Goal: Task Accomplishment & Management: Manage account settings

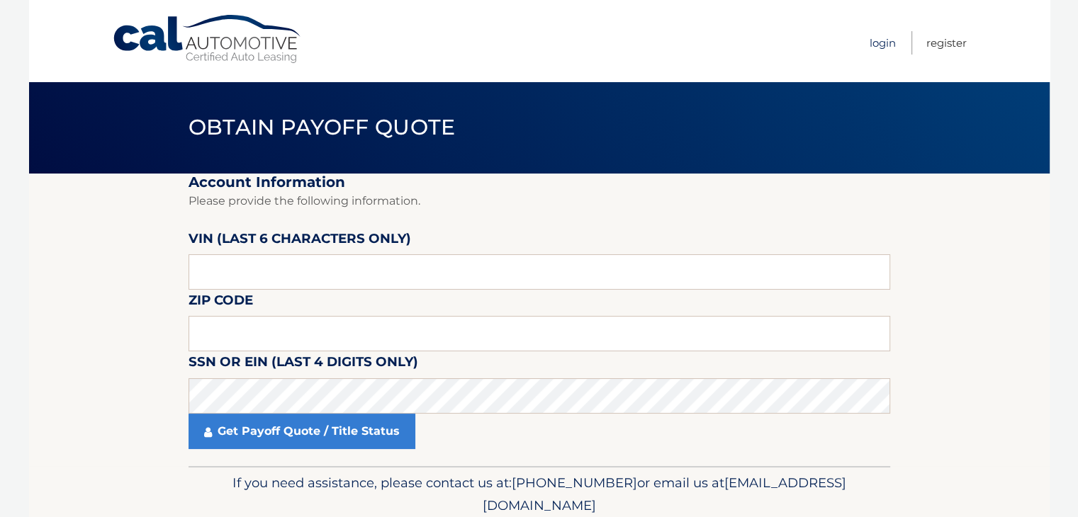
click at [869, 39] on link "Login" at bounding box center [882, 42] width 26 height 23
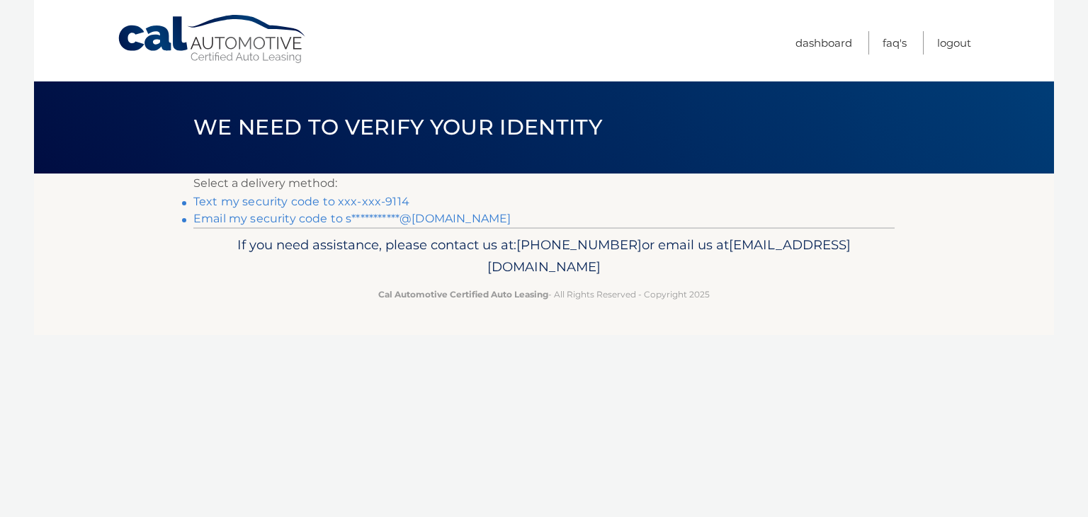
click at [353, 199] on link "Text my security code to xxx-xxx-9114" at bounding box center [301, 201] width 216 height 13
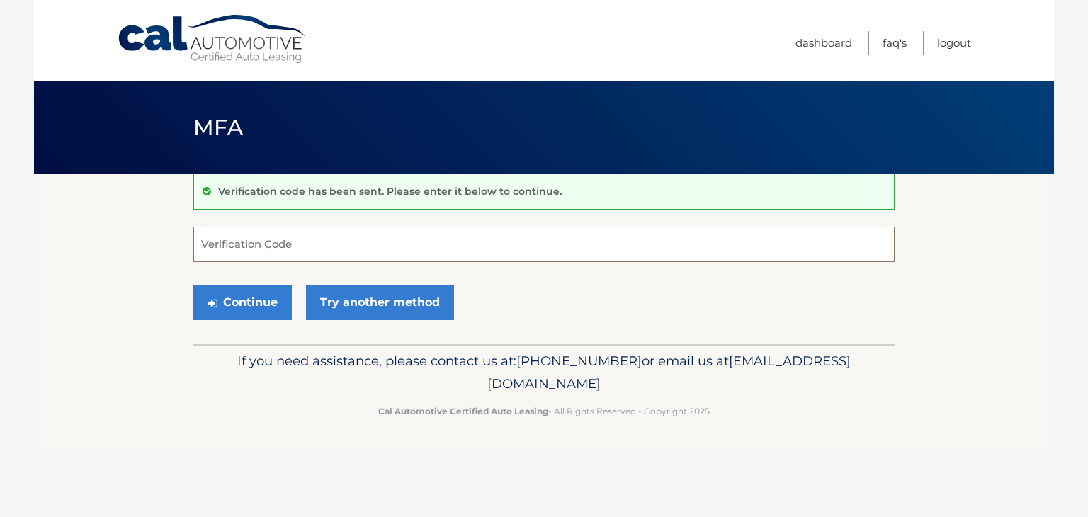
click at [357, 259] on input "Verification Code" at bounding box center [543, 244] width 701 height 35
type input "704351"
click at [193, 285] on button "Continue" at bounding box center [242, 302] width 98 height 35
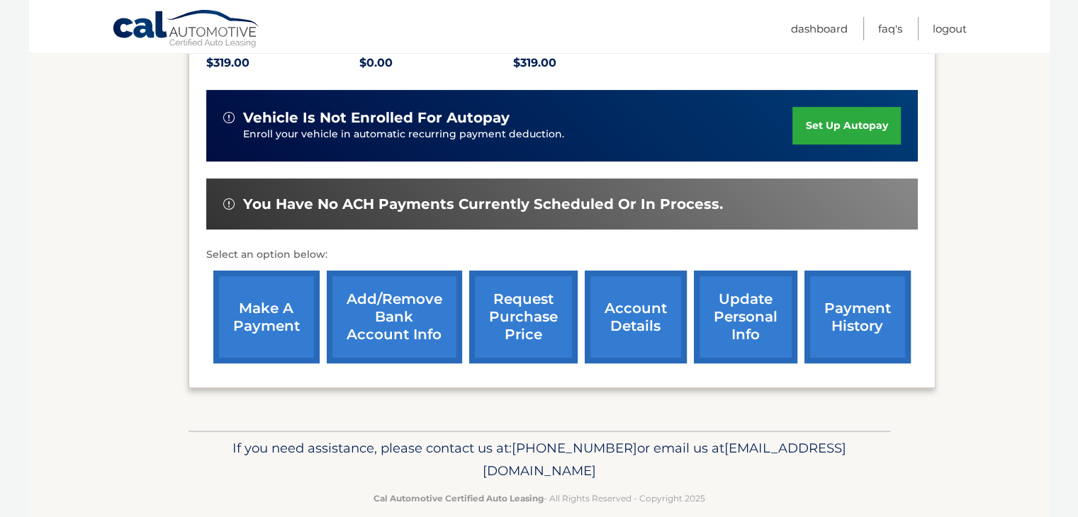
scroll to position [340, 0]
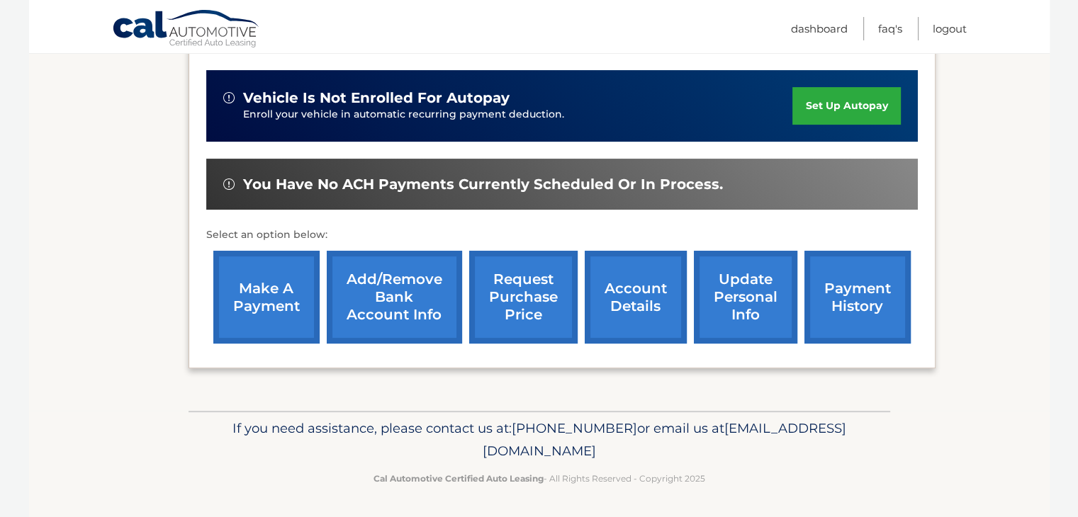
click at [307, 303] on link "make a payment" at bounding box center [266, 297] width 106 height 93
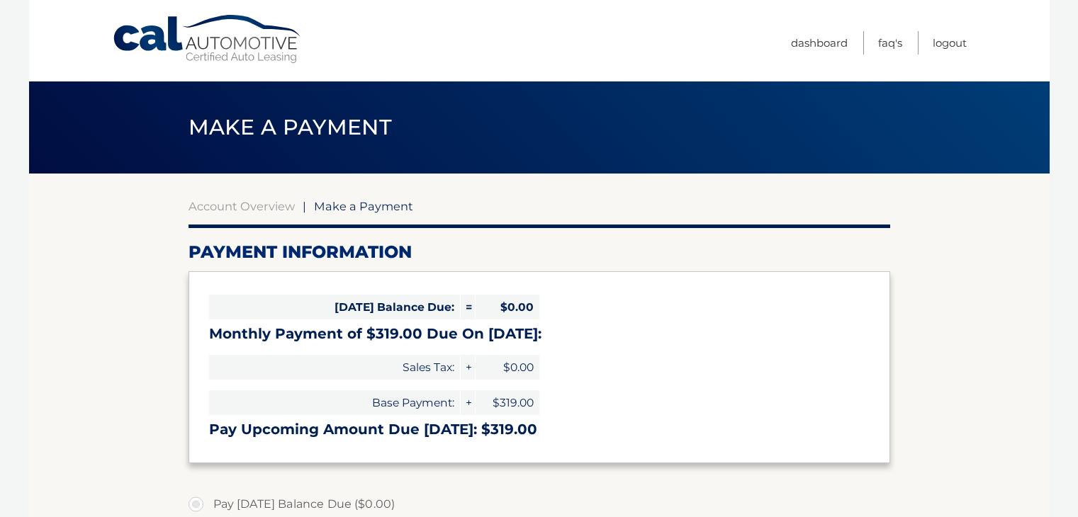
select select "YjM4NDAxMWEtNzAxYy00OTRkLTkyZmEtOTc3OTBhNGUzNzM3"
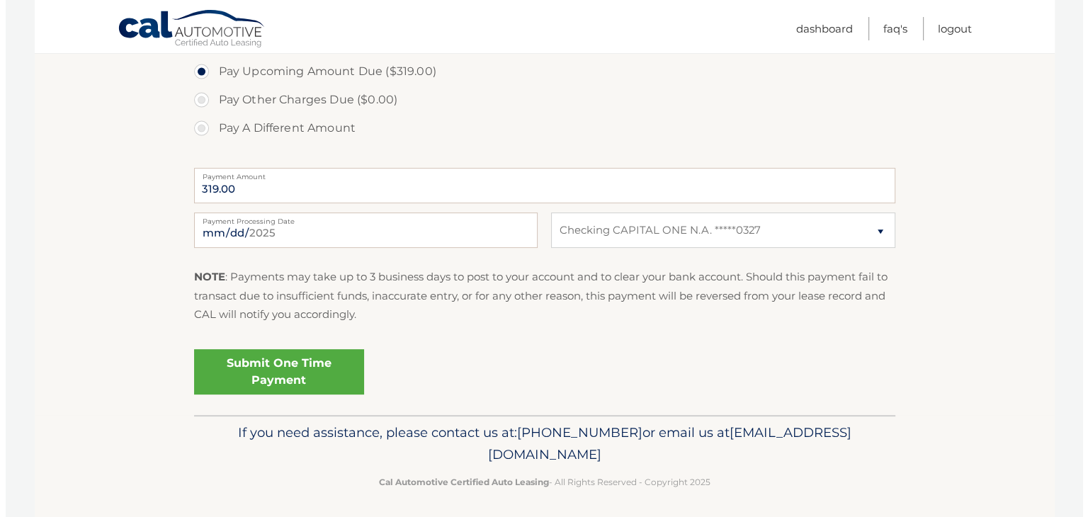
scroll to position [495, 0]
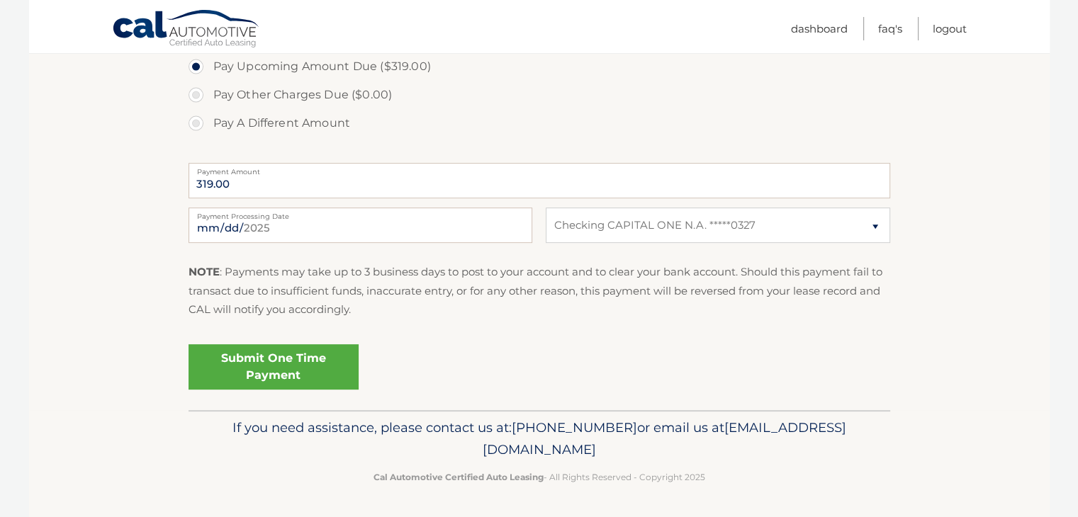
click at [319, 366] on link "Submit One Time Payment" at bounding box center [273, 366] width 170 height 45
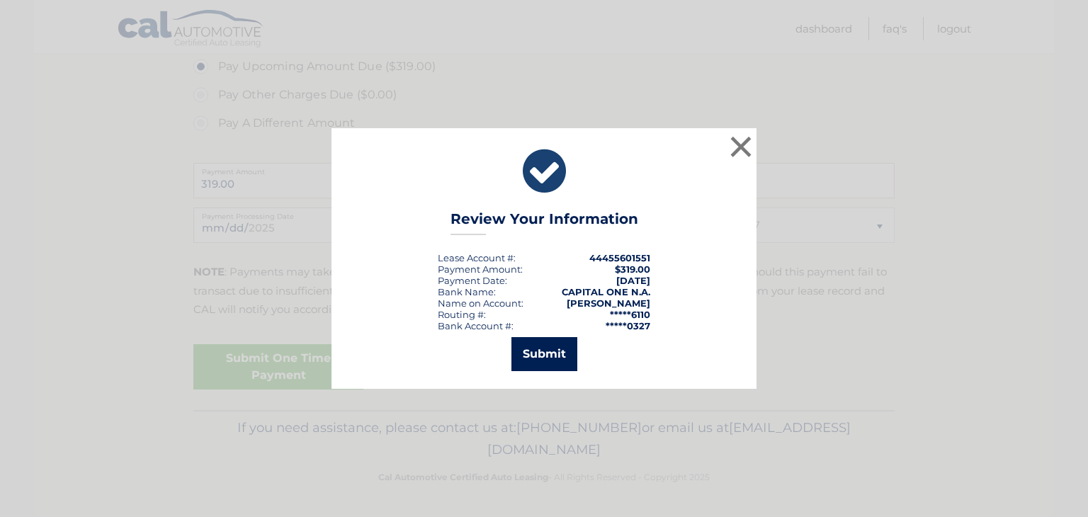
click at [529, 346] on button "Submit" at bounding box center [545, 354] width 66 height 34
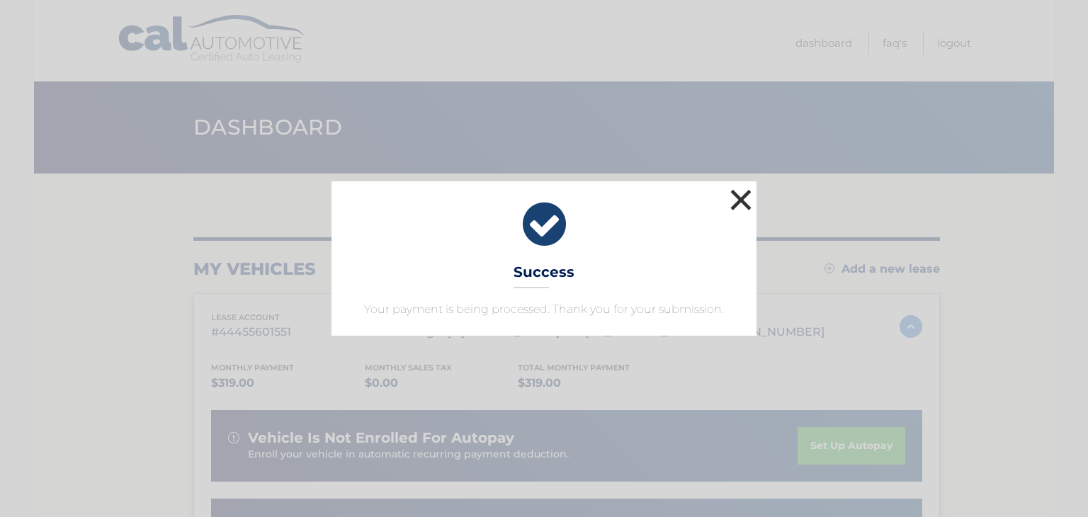
click at [738, 194] on button "×" at bounding box center [741, 200] width 28 height 28
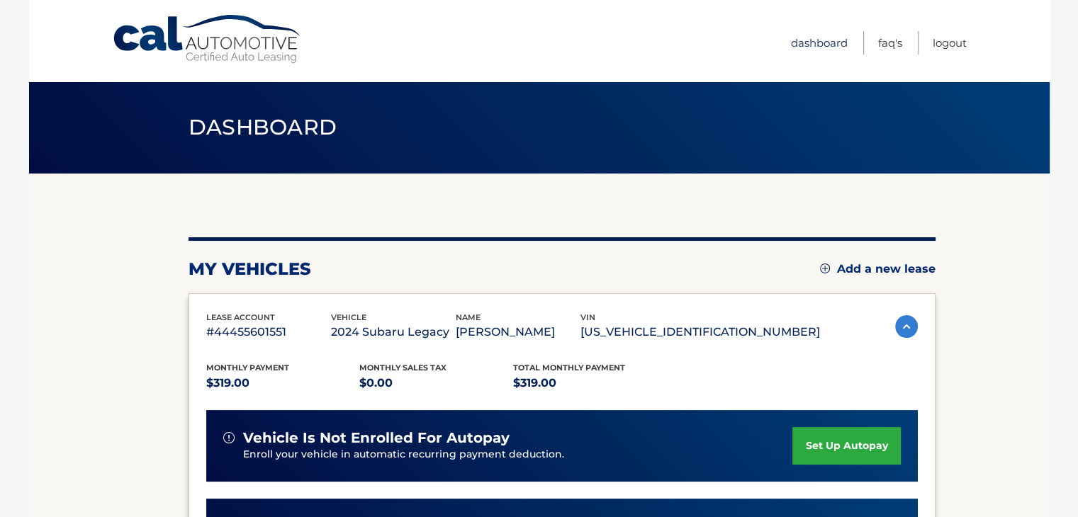
click at [808, 35] on link "Dashboard" at bounding box center [819, 42] width 57 height 23
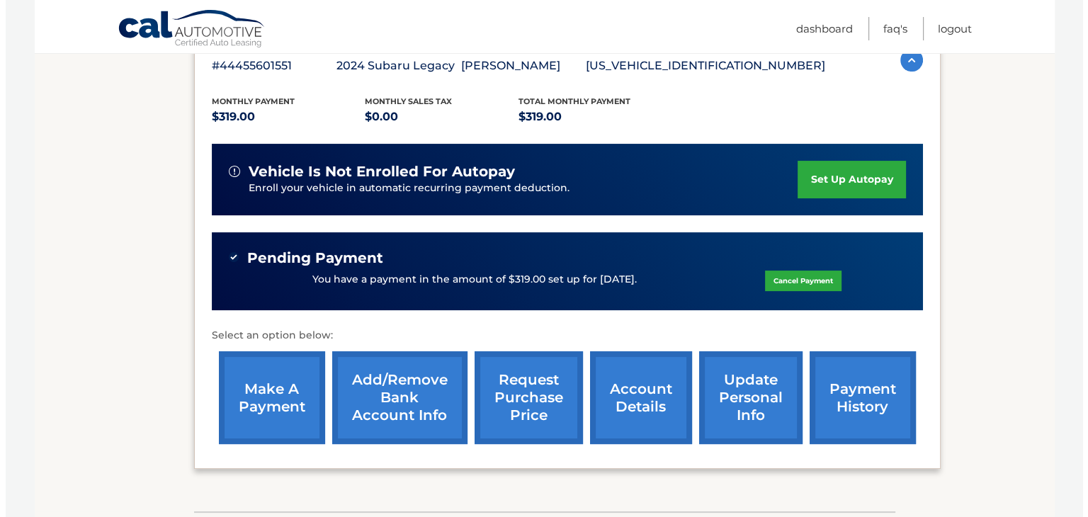
scroll to position [354, 0]
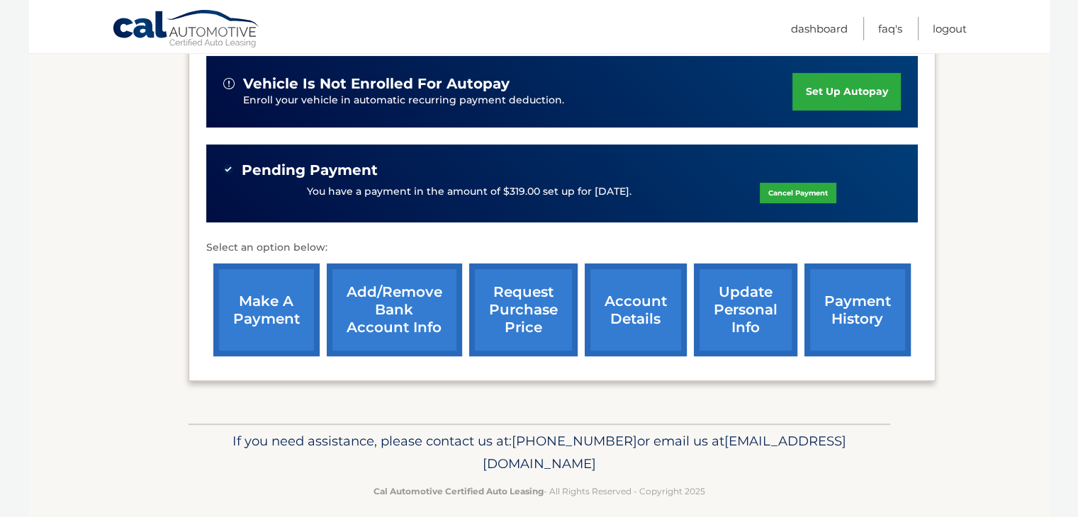
click at [499, 314] on link "request purchase price" at bounding box center [523, 310] width 108 height 93
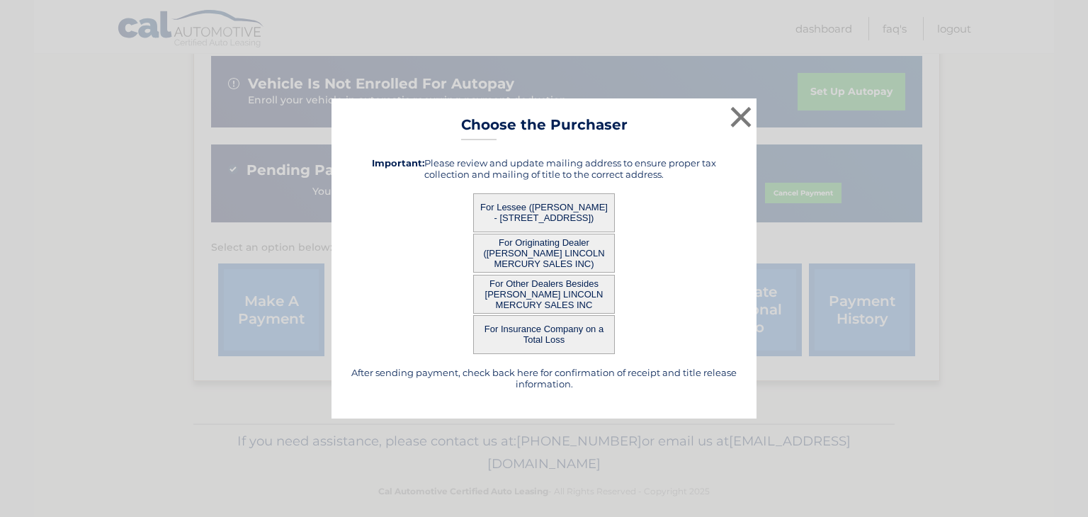
click at [543, 293] on button "For Other Dealers Besides HASSETT LINCOLN MERCURY SALES INC" at bounding box center [544, 294] width 142 height 39
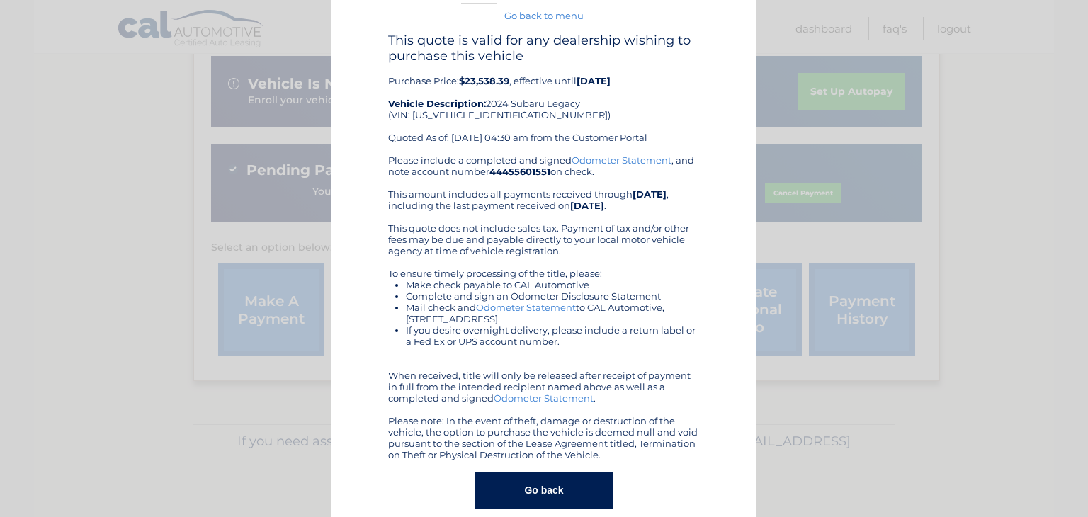
scroll to position [60, 0]
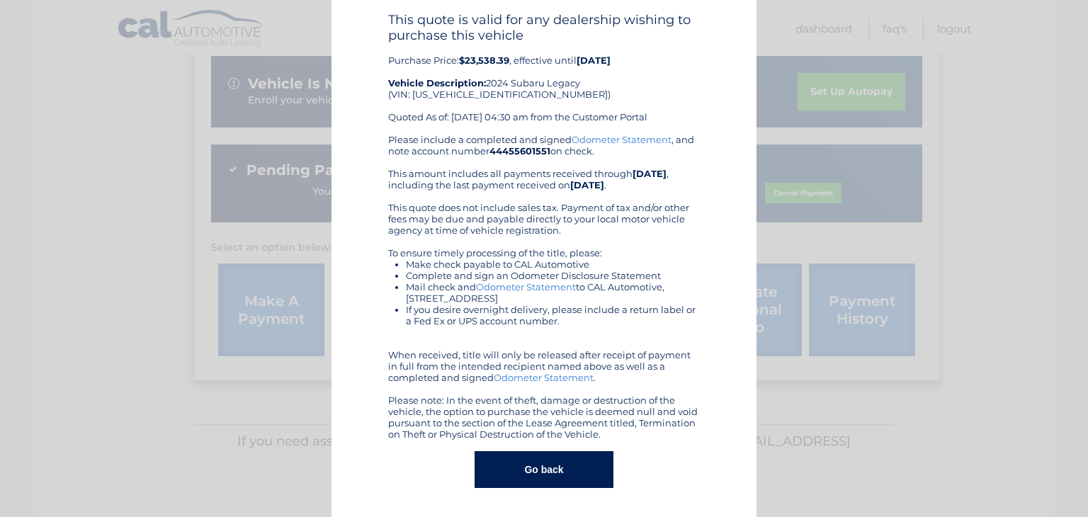
click at [553, 468] on button "Go back" at bounding box center [544, 469] width 138 height 37
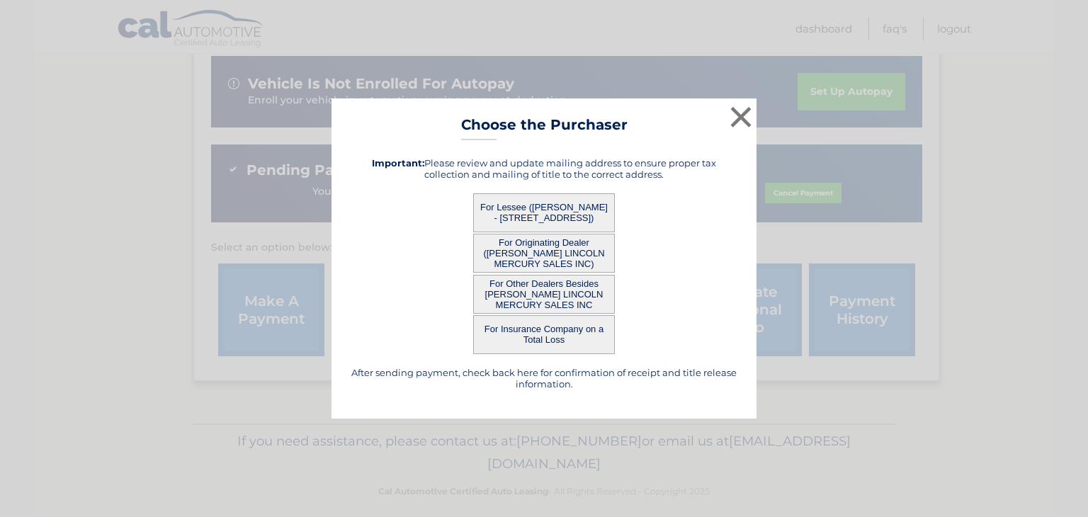
scroll to position [0, 0]
click at [572, 200] on button "For Lessee ([PERSON_NAME] - [STREET_ADDRESS])" at bounding box center [544, 212] width 142 height 39
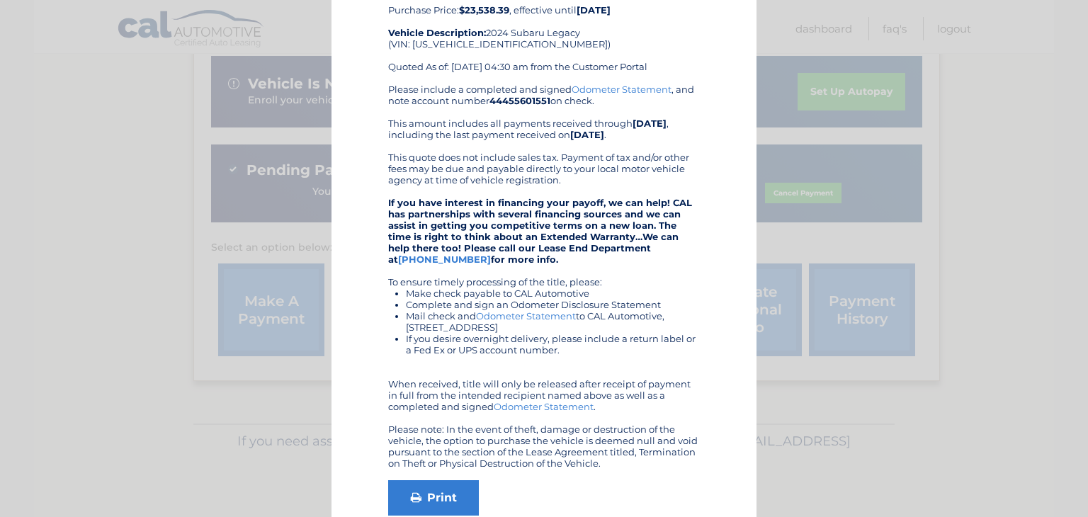
scroll to position [170, 0]
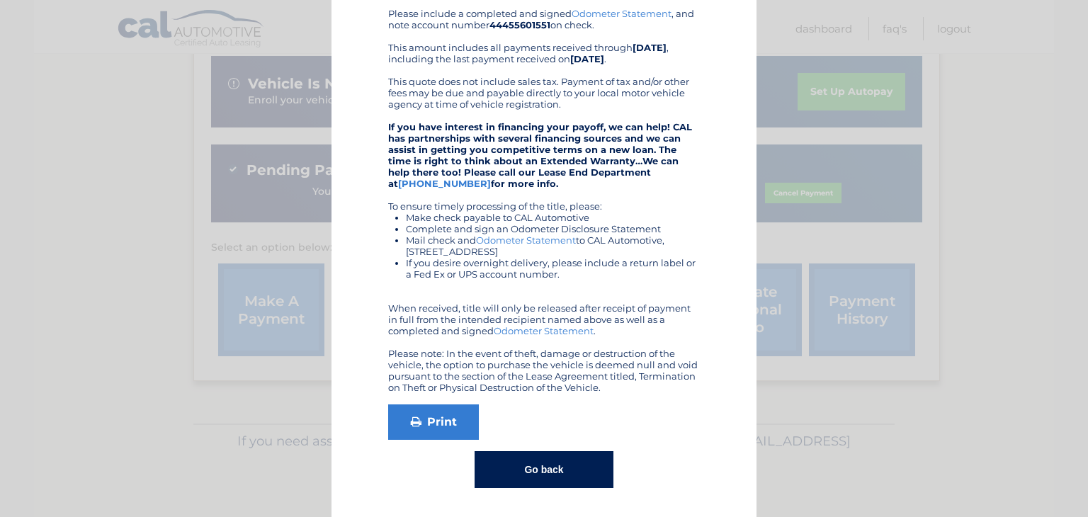
click at [558, 474] on button "Go back" at bounding box center [544, 469] width 138 height 37
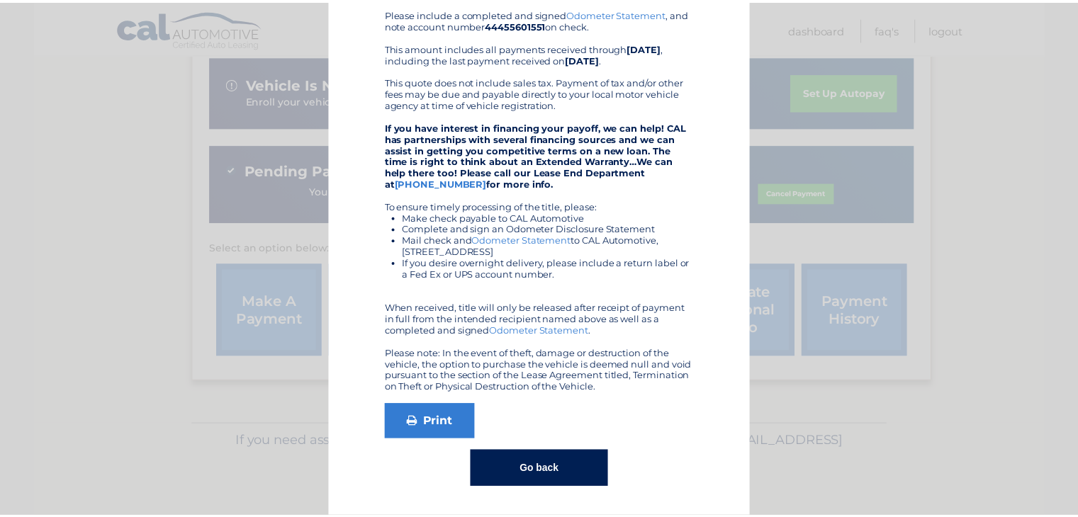
scroll to position [0, 0]
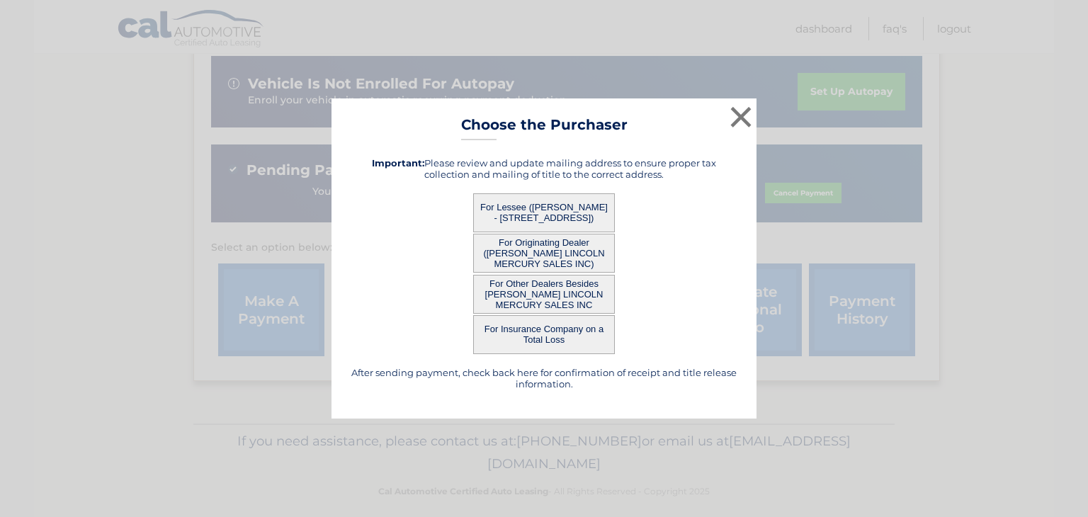
click at [555, 250] on button "For Originating Dealer ([PERSON_NAME] LINCOLN MERCURY SALES INC)" at bounding box center [544, 253] width 142 height 39
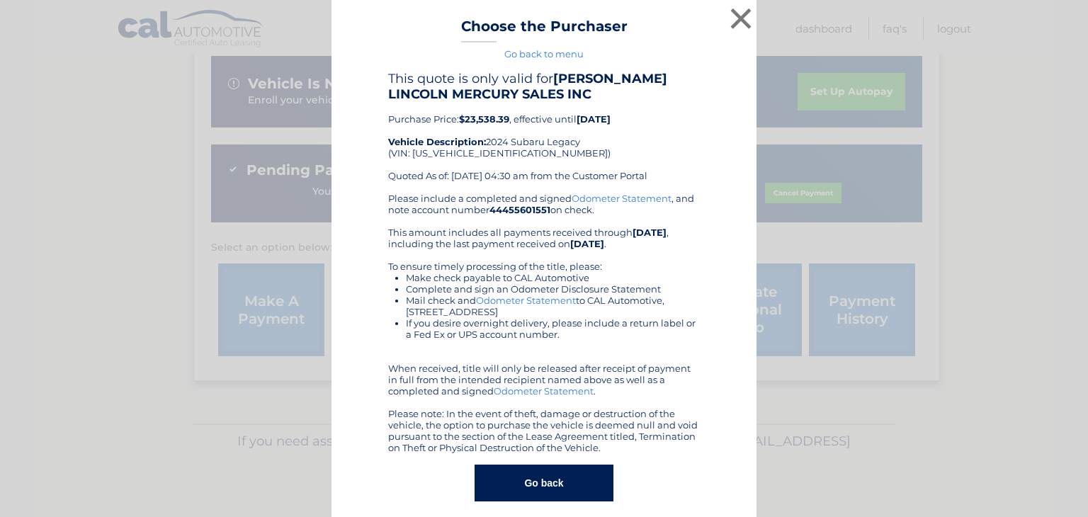
click at [570, 470] on button "Go back" at bounding box center [544, 483] width 138 height 37
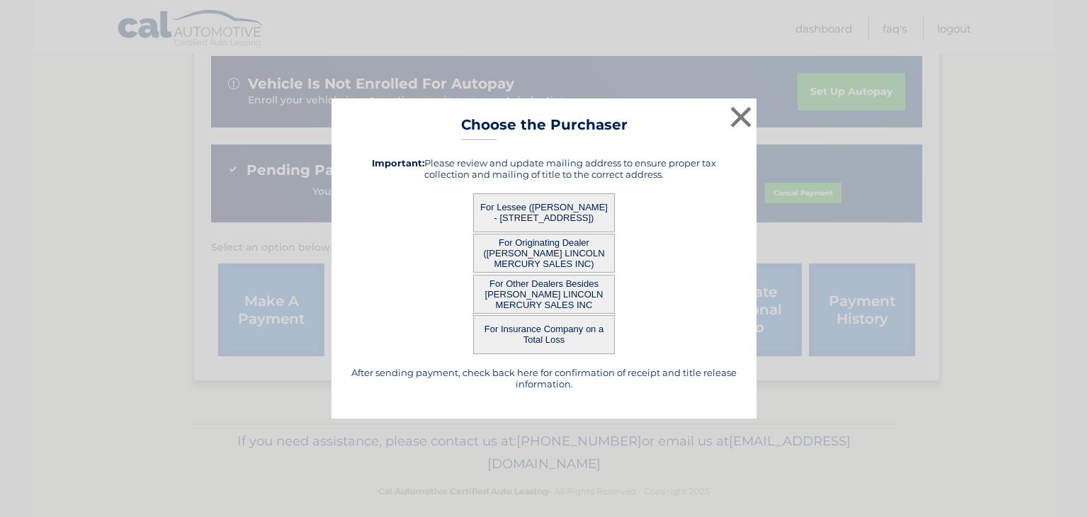
click at [573, 346] on button "For Insurance Company on a Total Loss" at bounding box center [544, 334] width 142 height 39
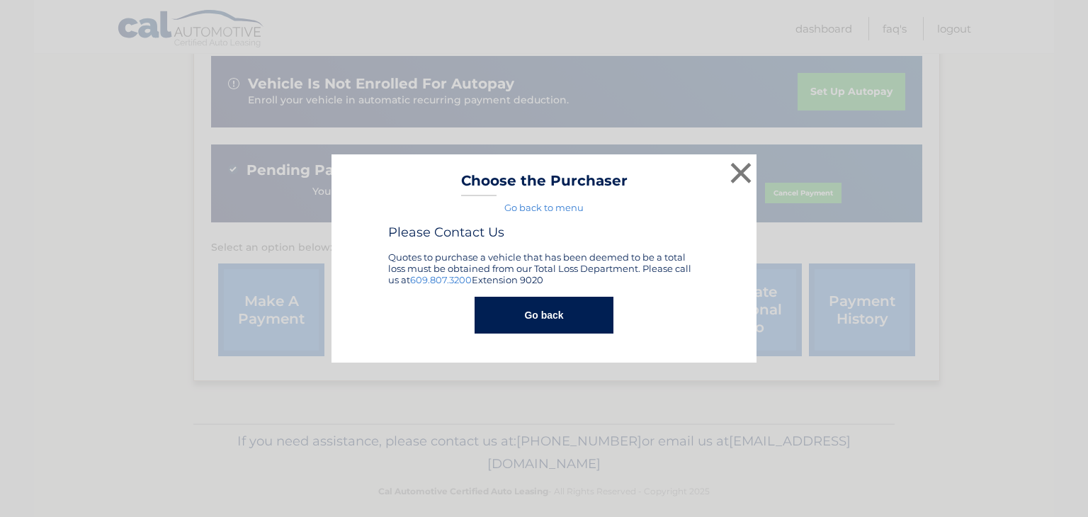
click at [573, 321] on button "Go back" at bounding box center [544, 315] width 138 height 37
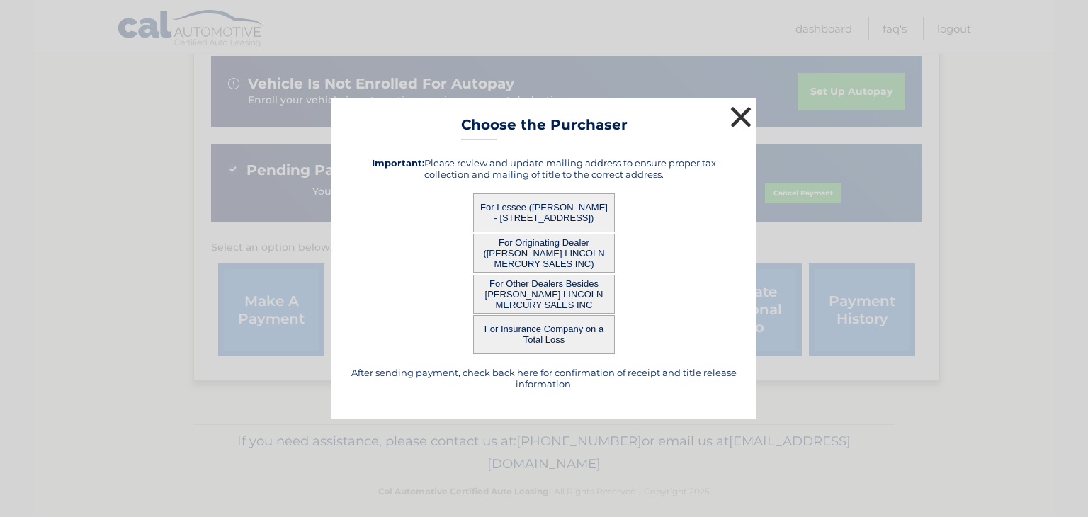
click at [734, 123] on button "×" at bounding box center [741, 117] width 28 height 28
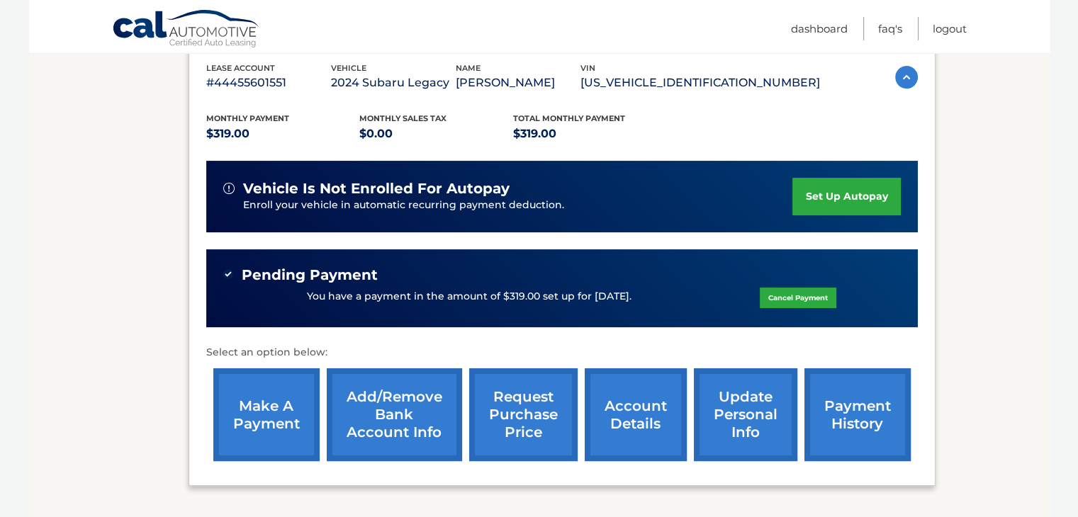
scroll to position [366, 0]
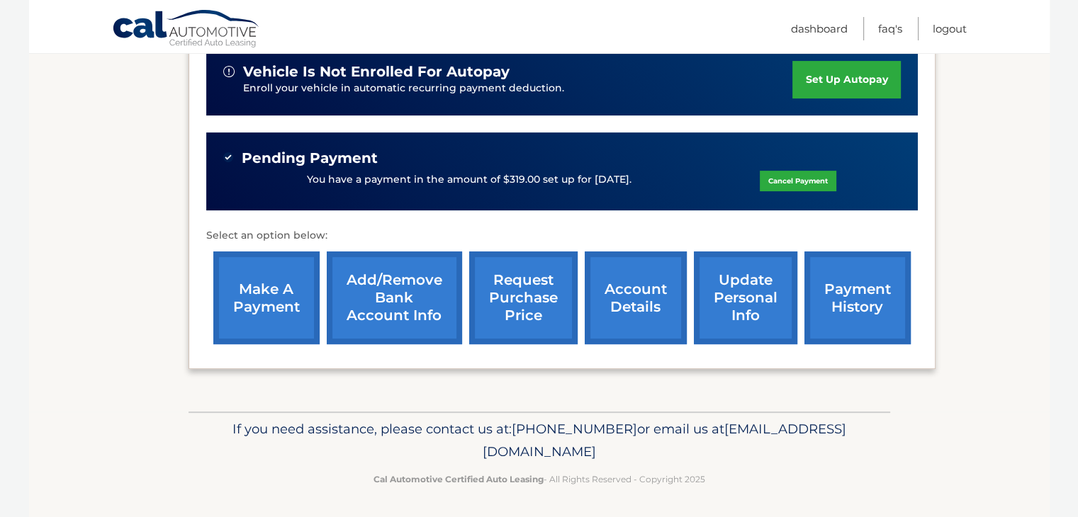
click at [881, 327] on link "payment history" at bounding box center [857, 298] width 106 height 93
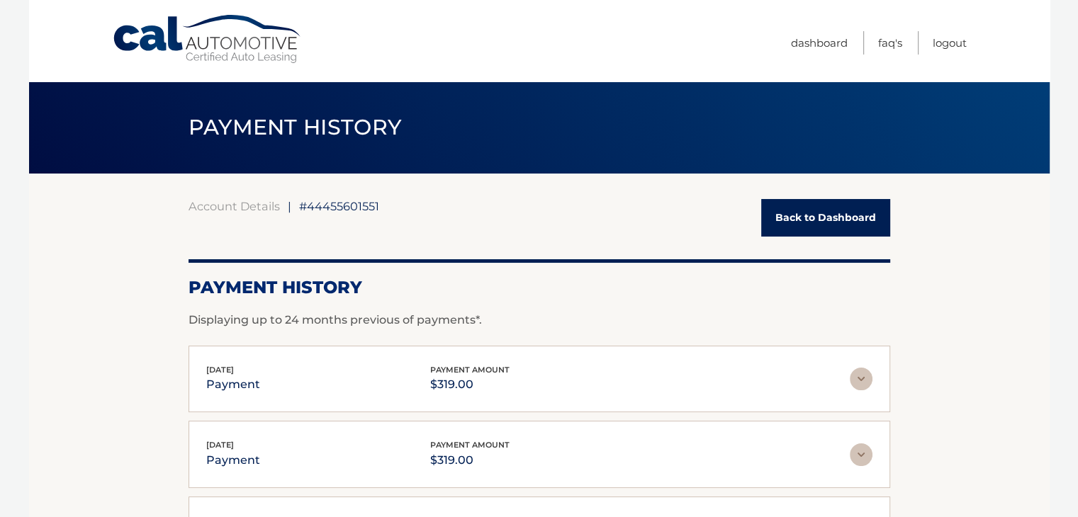
click at [862, 388] on img at bounding box center [861, 379] width 23 height 23
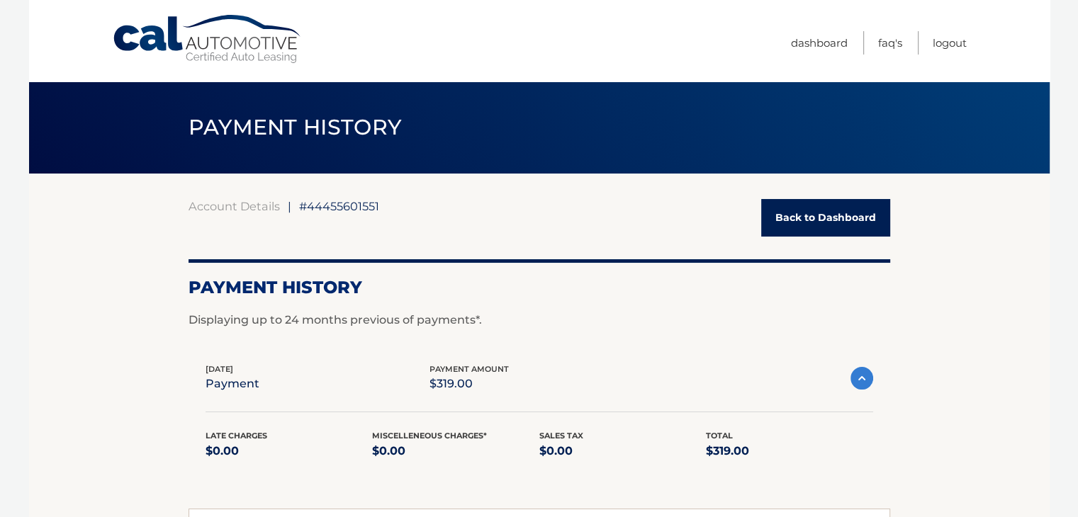
scroll to position [142, 0]
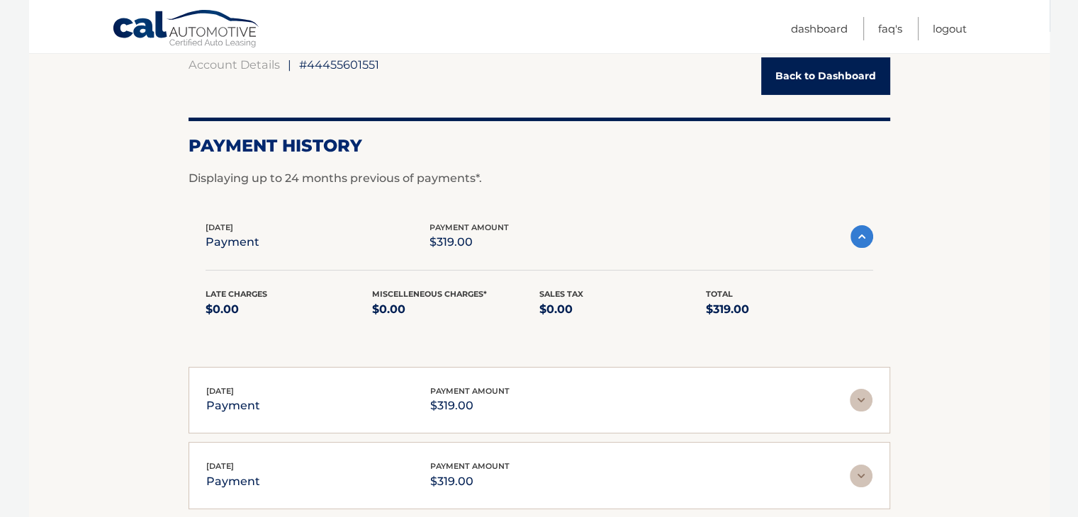
click at [862, 223] on div "[DATE] payment payment amount $319.00" at bounding box center [538, 237] width 667 height 32
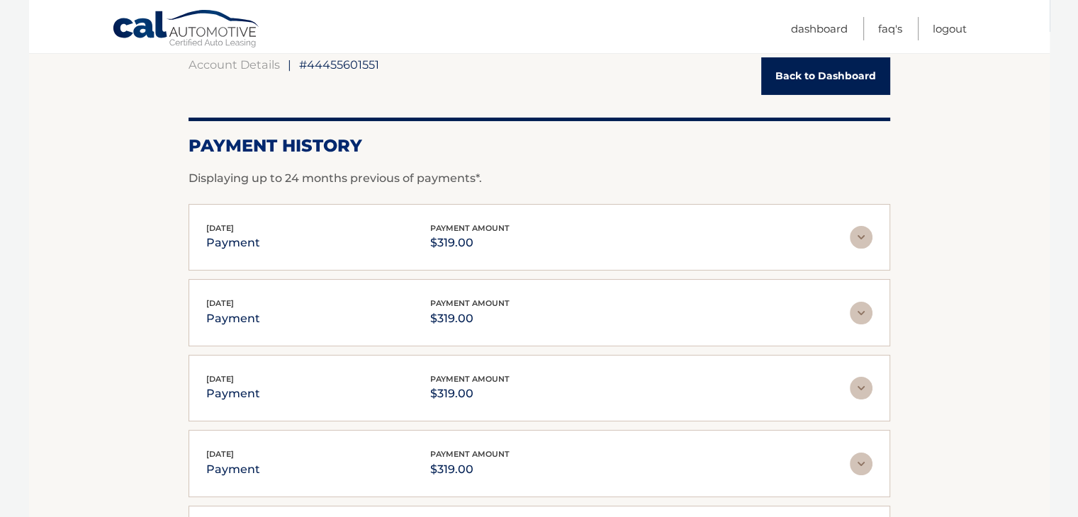
click at [840, 83] on link "Back to Dashboard" at bounding box center [825, 76] width 129 height 38
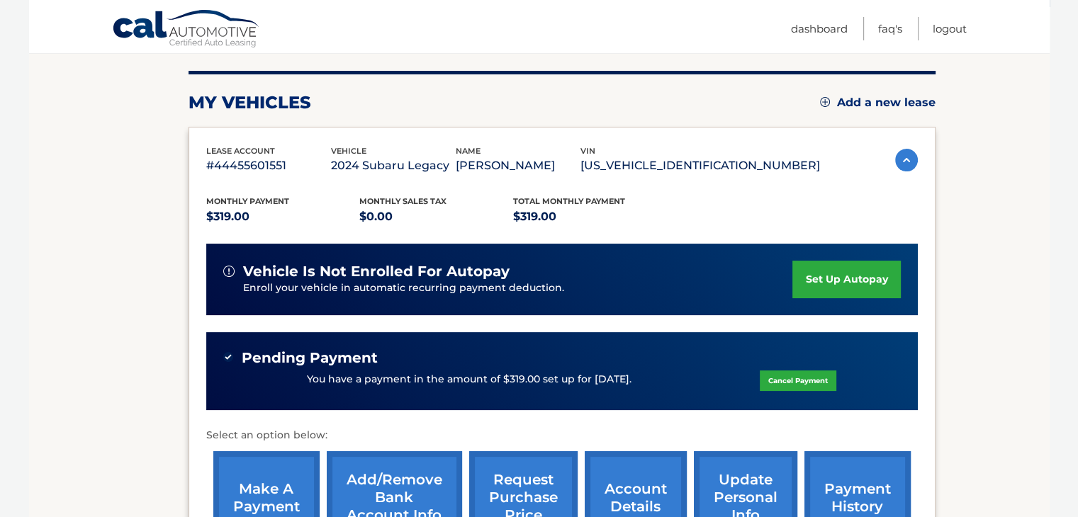
scroll to position [354, 0]
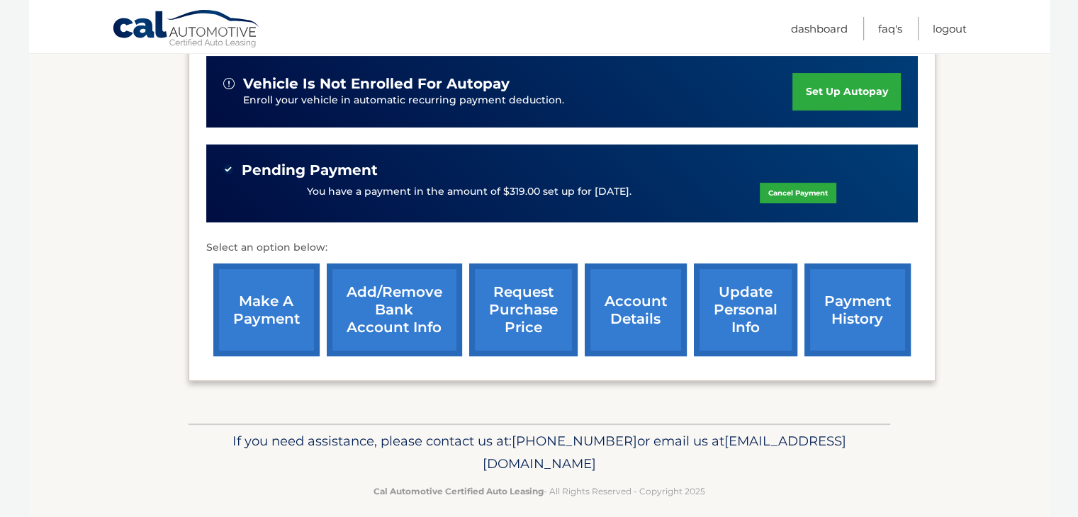
click at [638, 295] on link "account details" at bounding box center [636, 310] width 102 height 93
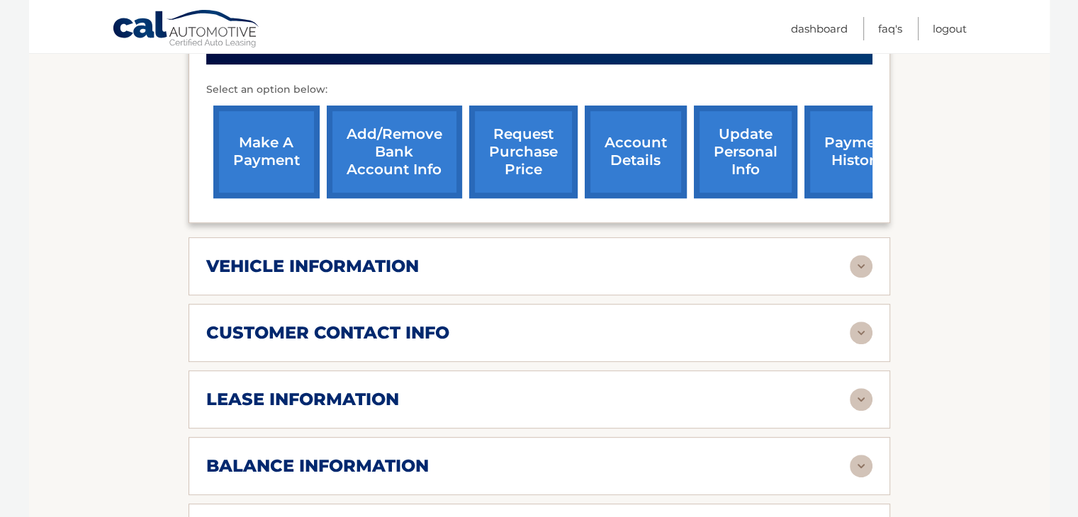
scroll to position [567, 0]
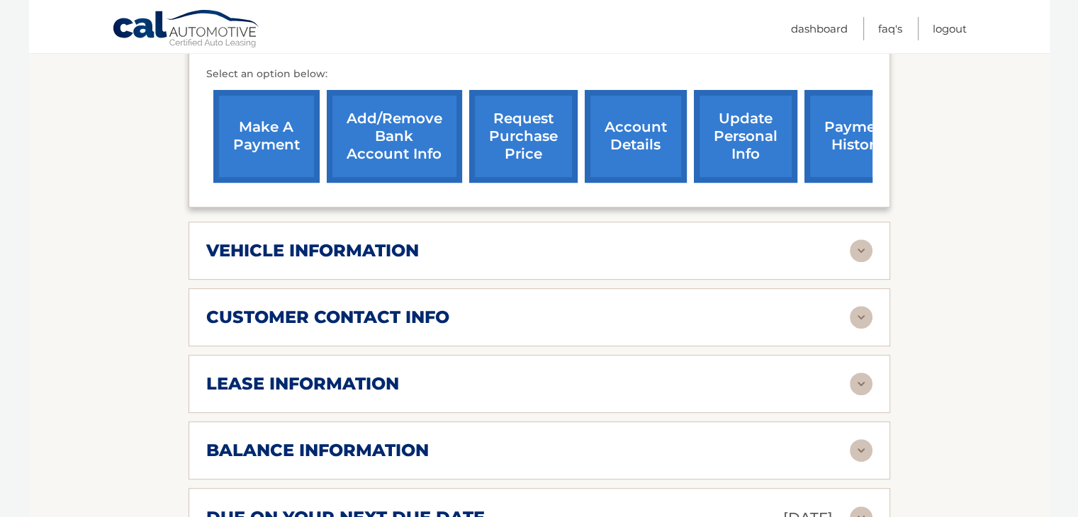
click at [485, 240] on div "vehicle information" at bounding box center [527, 250] width 643 height 21
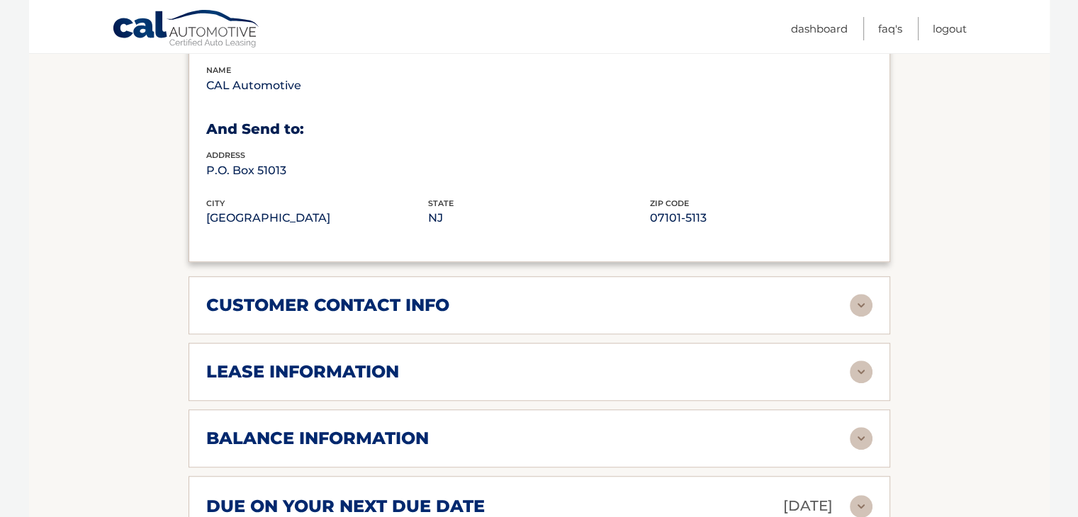
scroll to position [921, 0]
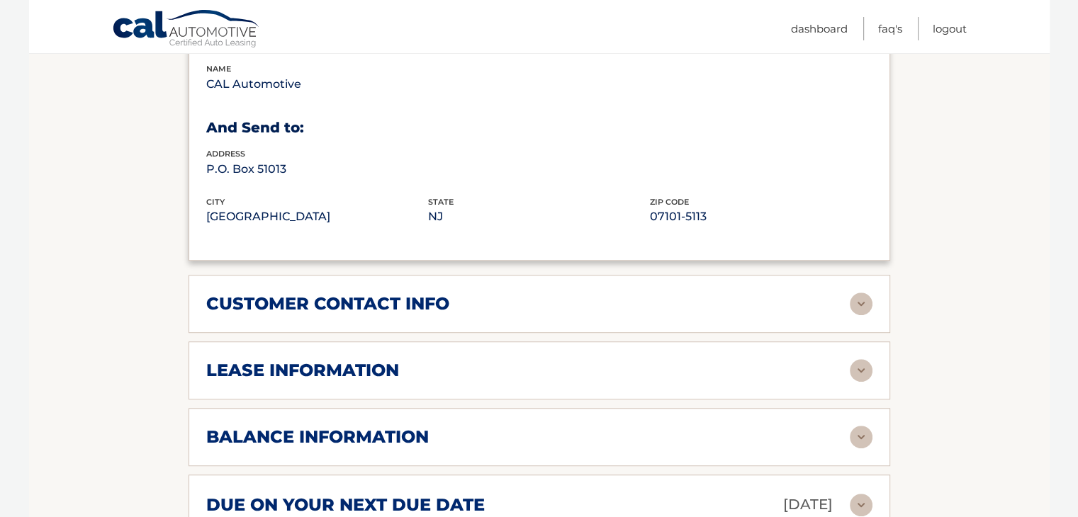
click at [306, 360] on h2 "lease information" at bounding box center [302, 370] width 193 height 21
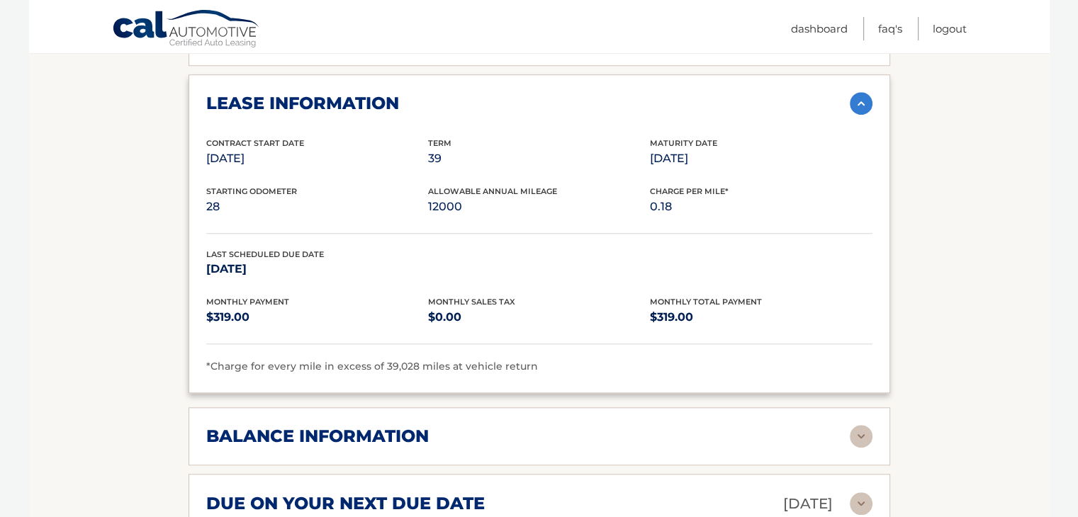
scroll to position [1205, 0]
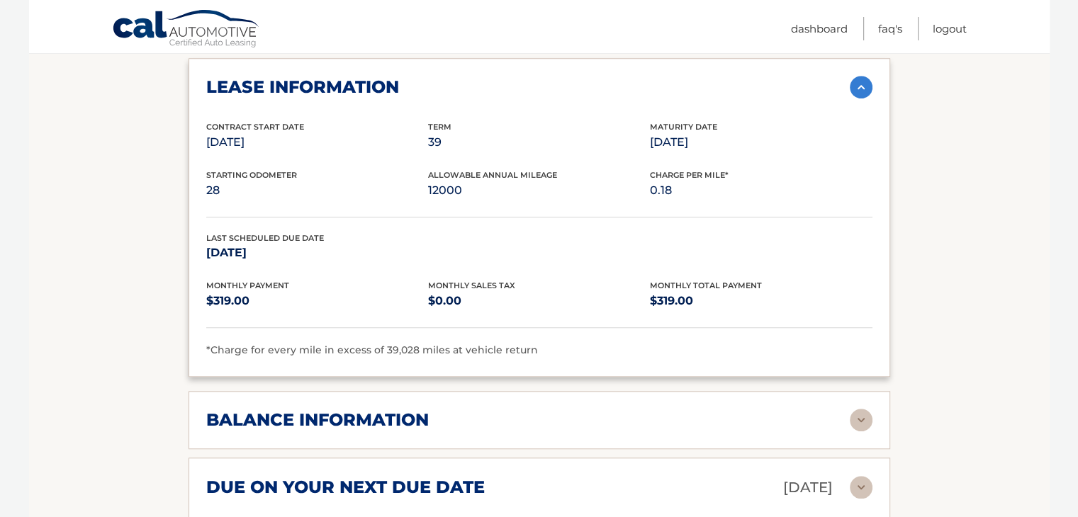
click at [385, 344] on span "*Charge for every mile in excess of 39,028 miles at vehicle return" at bounding box center [372, 350] width 332 height 13
click at [365, 333] on div "lease information Contract Start Date Jul 14, 2023 Term 39 Maturity Date Oct 14…" at bounding box center [538, 217] width 701 height 318
drag, startPoint x: 380, startPoint y: 326, endPoint x: 412, endPoint y: 327, distance: 31.9
click at [412, 344] on span "*Charge for every mile in excess of 39,028 miles at vehicle return" at bounding box center [372, 350] width 332 height 13
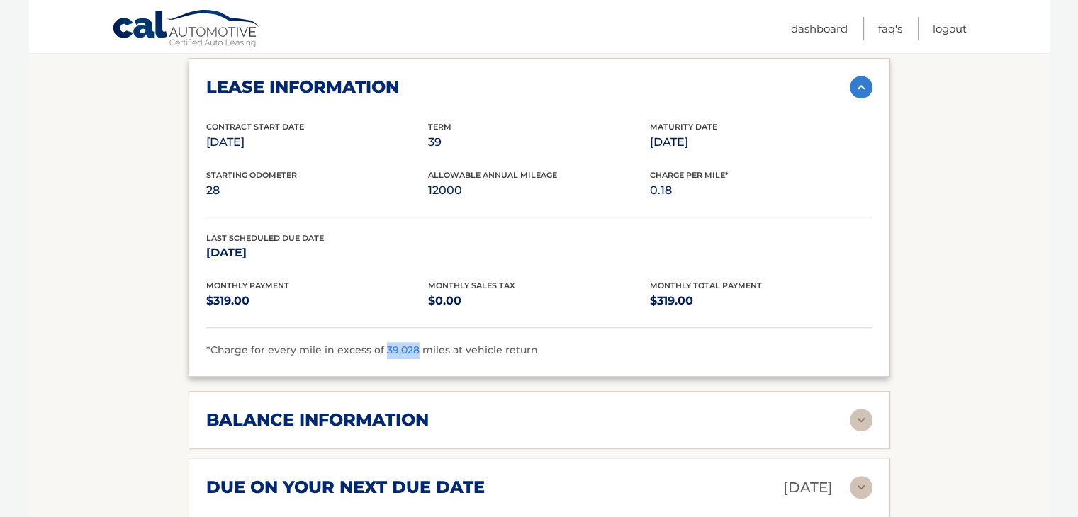
click at [412, 344] on span "*Charge for every mile in excess of 39,028 miles at vehicle return" at bounding box center [372, 350] width 332 height 13
click at [414, 410] on h2 "balance information" at bounding box center [317, 420] width 222 height 21
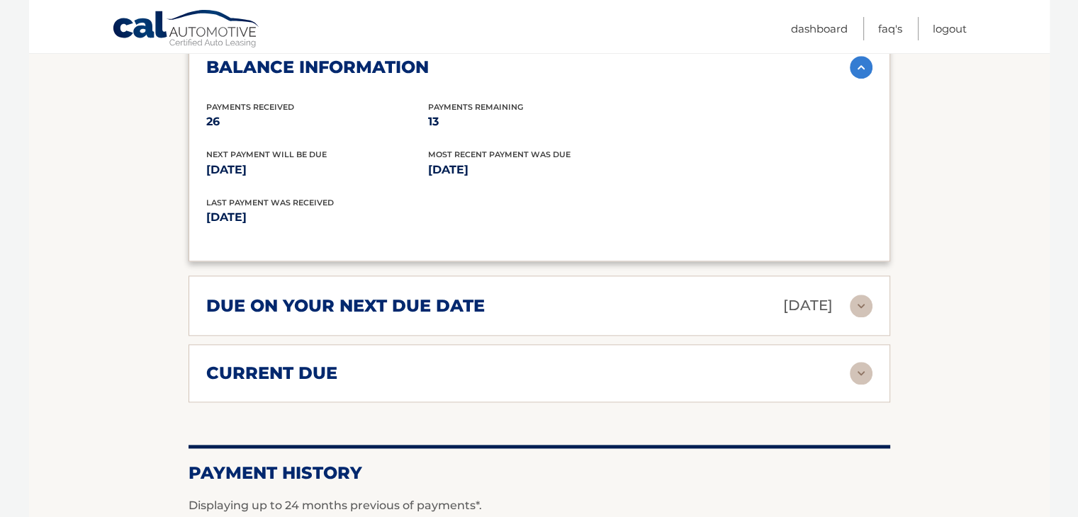
scroll to position [1559, 0]
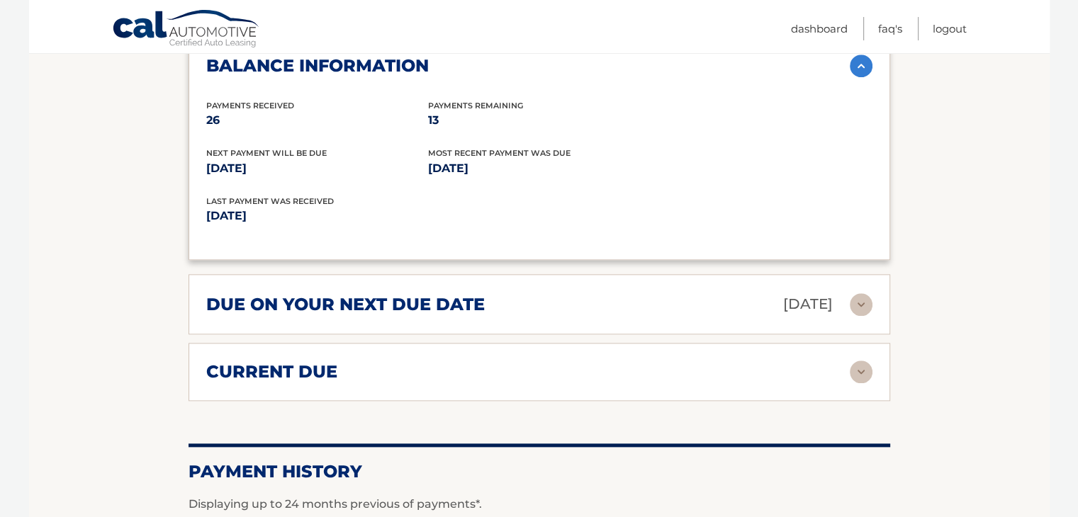
click at [356, 294] on h2 "due on your next due date" at bounding box center [345, 304] width 278 height 21
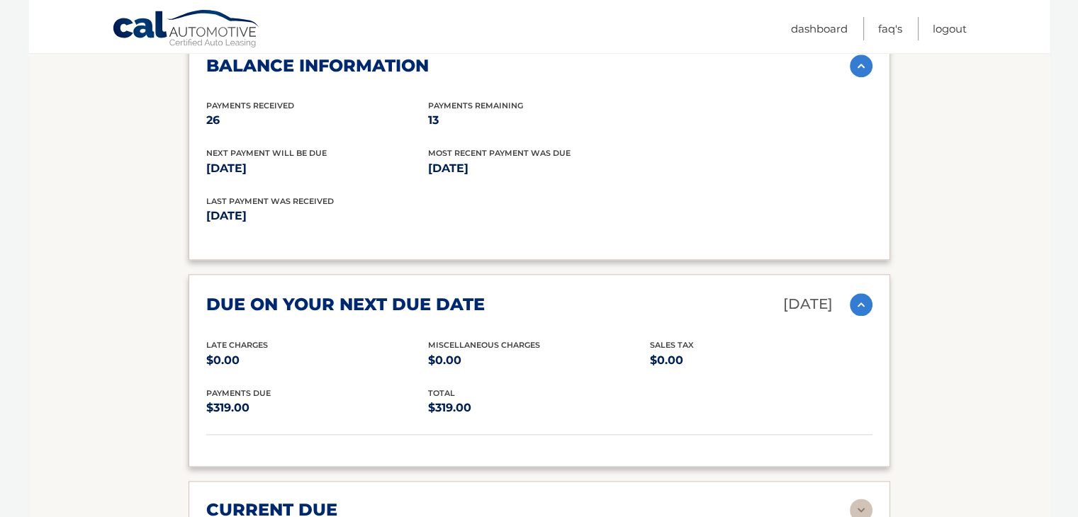
click at [356, 294] on h2 "due on your next due date" at bounding box center [345, 304] width 278 height 21
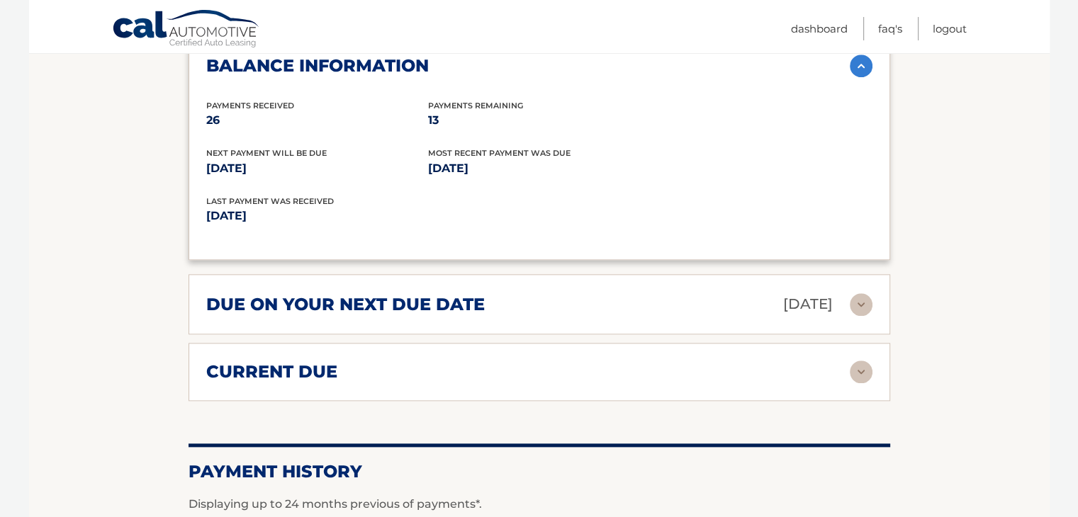
click at [349, 361] on div "current due" at bounding box center [527, 371] width 643 height 21
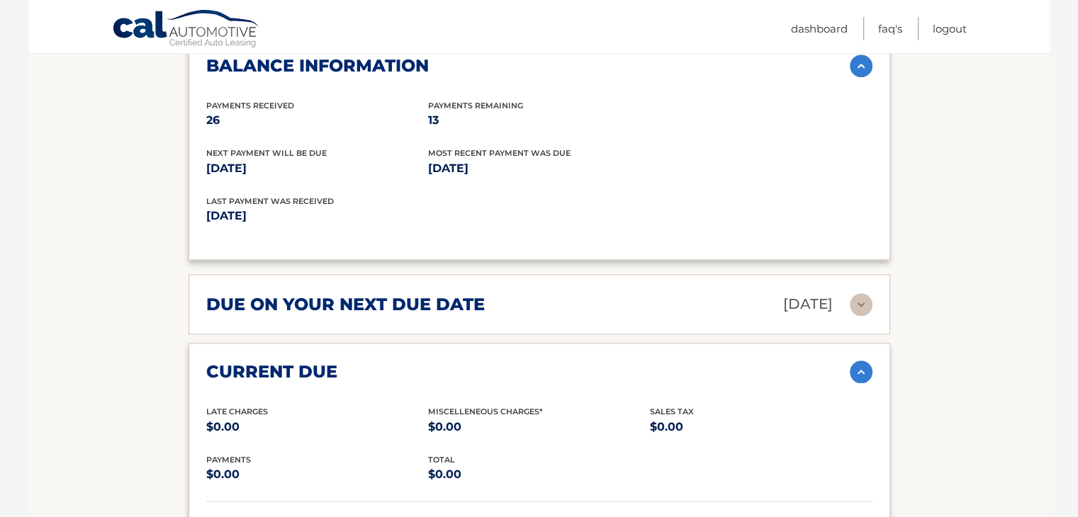
click at [349, 361] on div "current due" at bounding box center [527, 371] width 643 height 21
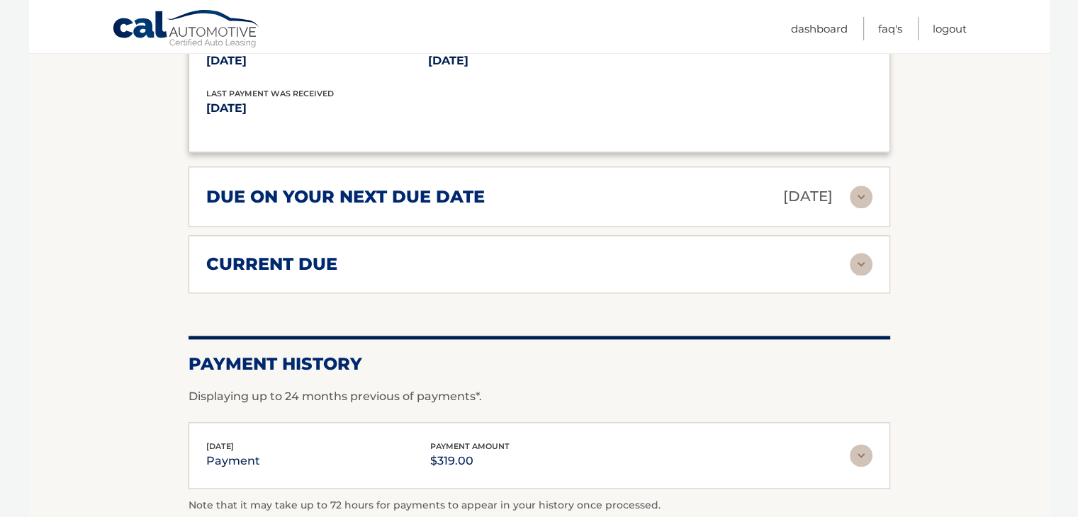
scroll to position [1771, 0]
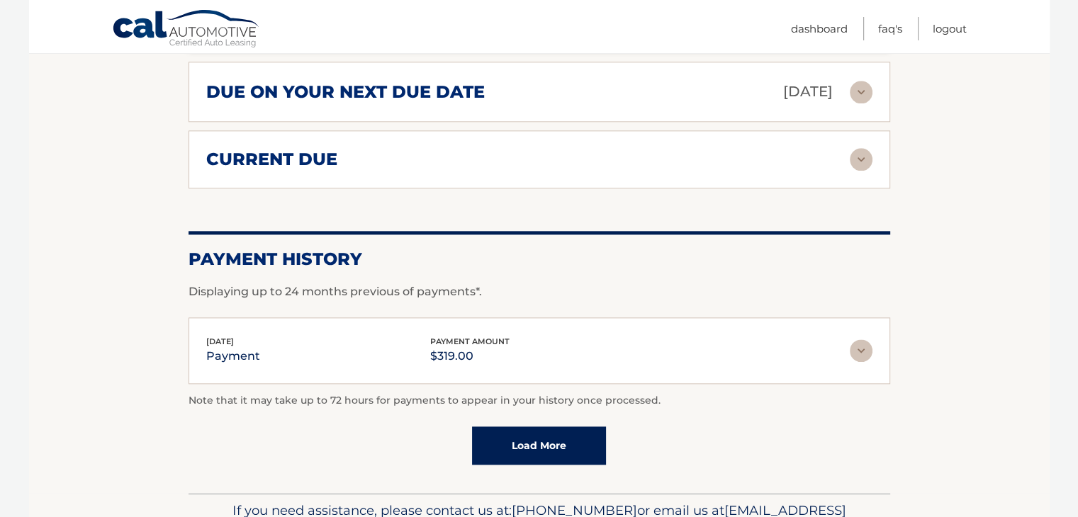
click at [573, 427] on link "Load More" at bounding box center [539, 446] width 134 height 38
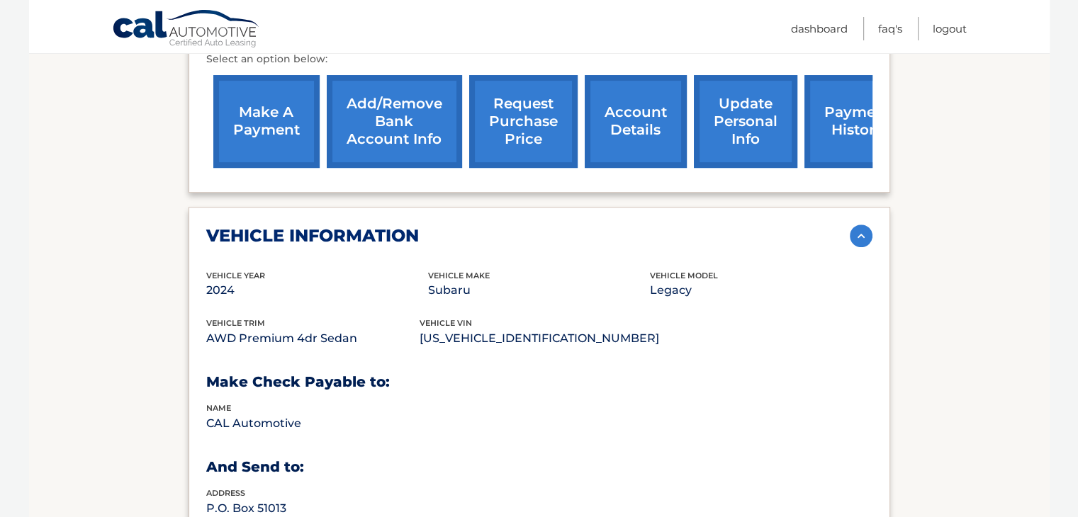
scroll to position [567, 0]
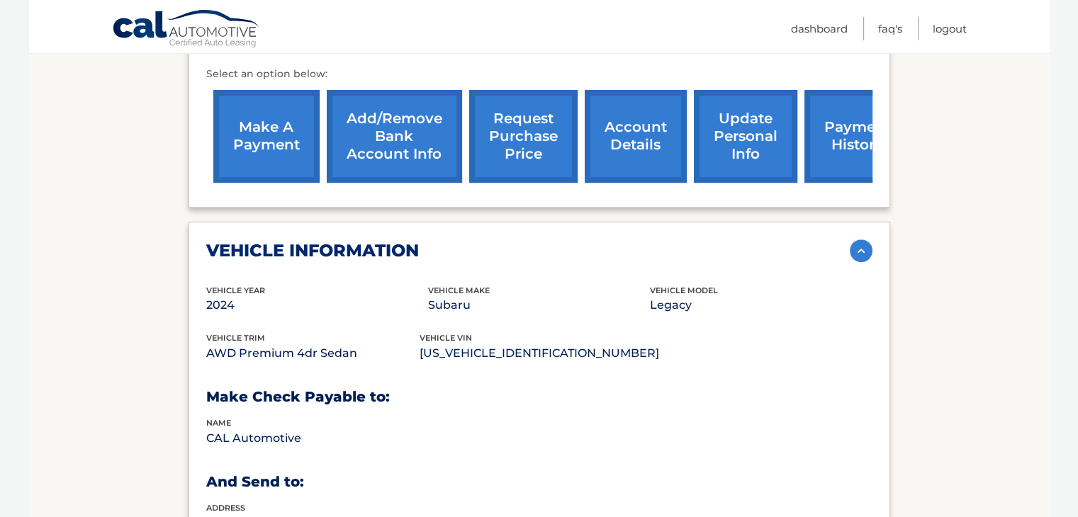
click at [451, 295] on p "Subaru" at bounding box center [539, 305] width 222 height 20
click at [451, 344] on p "[US_VEHICLE_IDENTIFICATION_NUMBER]" at bounding box center [538, 354] width 239 height 20
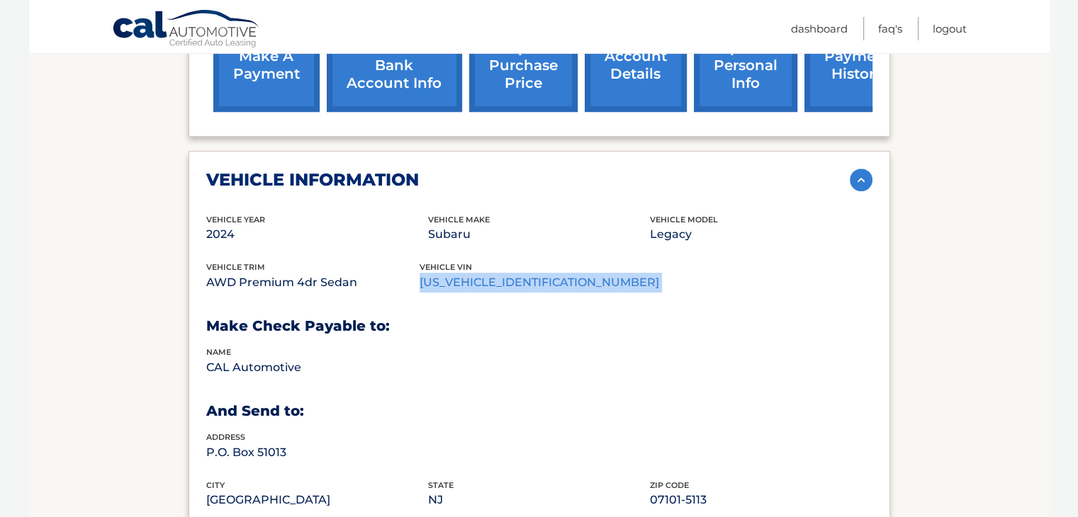
scroll to position [921, 0]
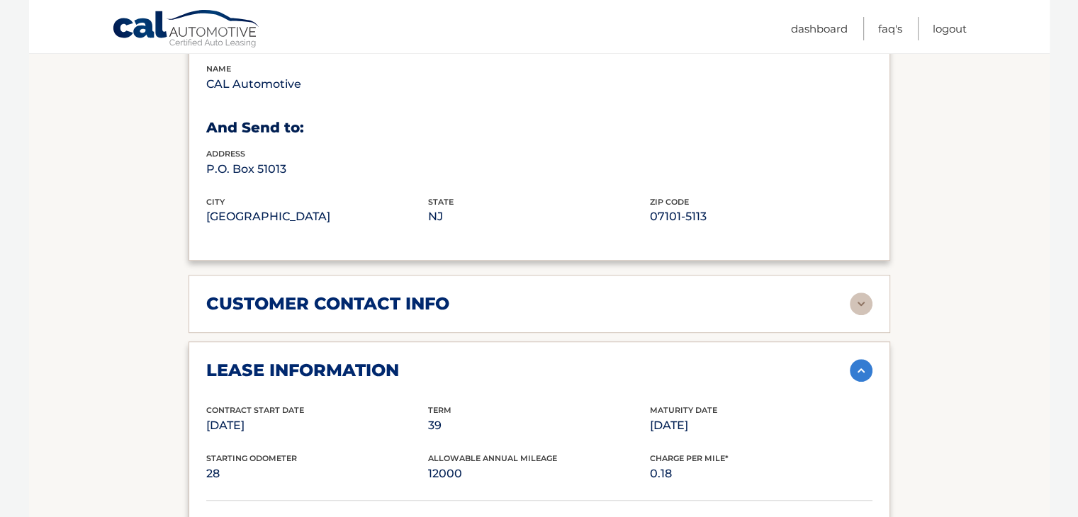
click at [427, 293] on h2 "customer contact info" at bounding box center [327, 303] width 243 height 21
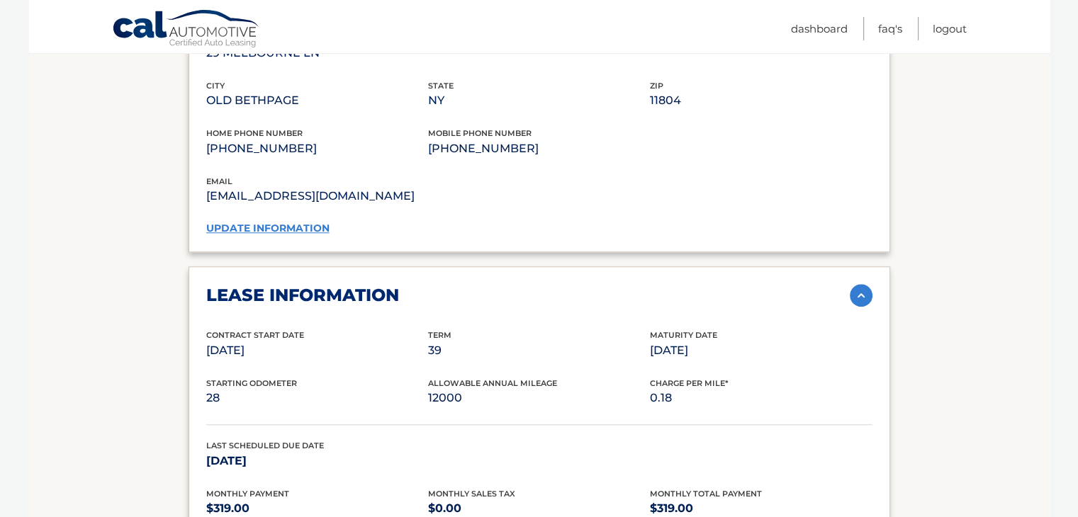
scroll to position [1205, 0]
